Goal: Transaction & Acquisition: Register for event/course

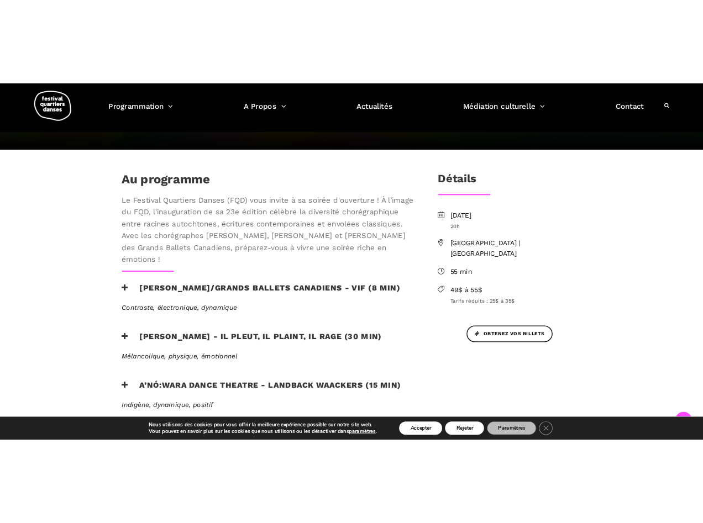
scroll to position [276, 0]
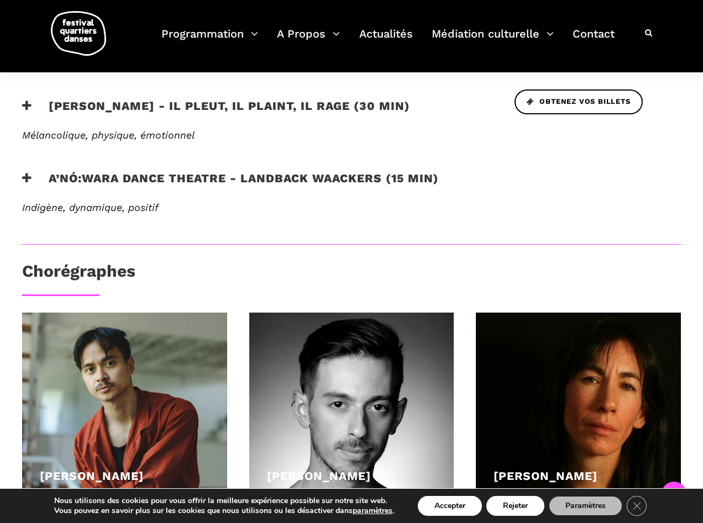
scroll to position [276, 0]
